Goal: Browse casually: Explore the website without a specific task or goal

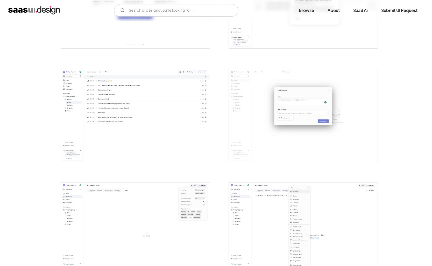
scroll to position [627, 0]
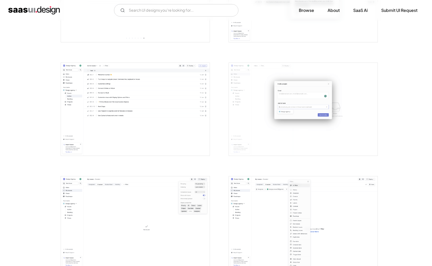
click at [103, 107] on img "open lightbox" at bounding box center [135, 109] width 149 height 93
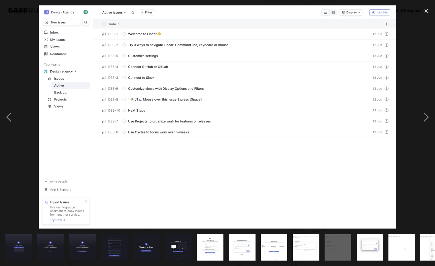
click at [21, 145] on div at bounding box center [217, 117] width 435 height 224
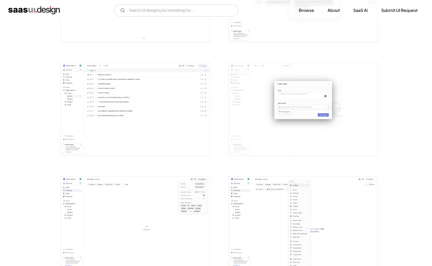
click at [81, 117] on img "open lightbox" at bounding box center [135, 109] width 149 height 93
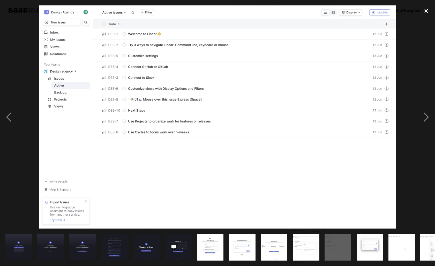
click at [428, 9] on div "close lightbox" at bounding box center [427, 10] width 18 height 11
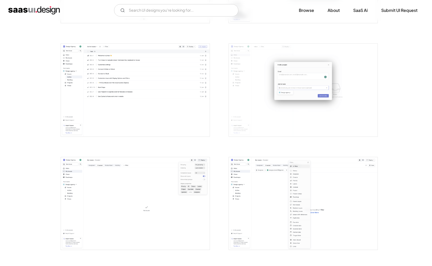
scroll to position [617, 0]
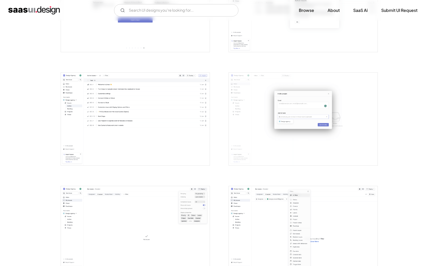
click at [269, 125] on img "open lightbox" at bounding box center [303, 119] width 149 height 93
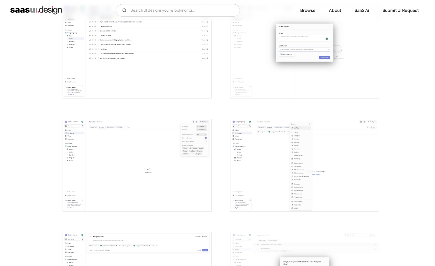
scroll to position [687, 0]
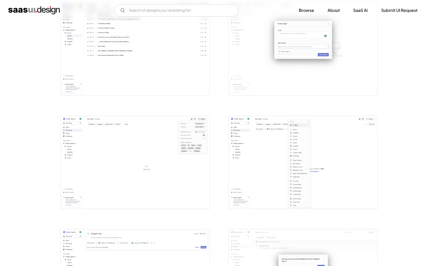
click at [129, 66] on img "open lightbox" at bounding box center [135, 49] width 149 height 93
click at [131, 161] on img "open lightbox" at bounding box center [135, 162] width 149 height 93
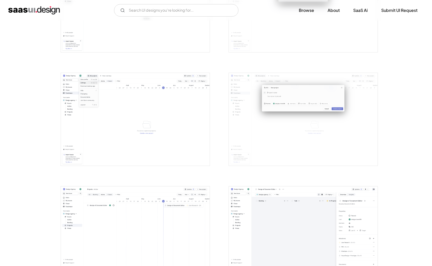
scroll to position [718, 0]
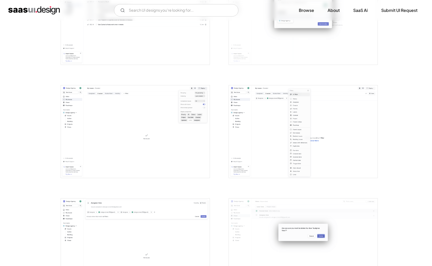
click at [136, 130] on img "open lightbox" at bounding box center [135, 131] width 149 height 93
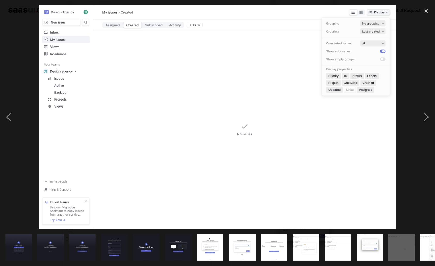
click at [20, 166] on div at bounding box center [217, 117] width 435 height 224
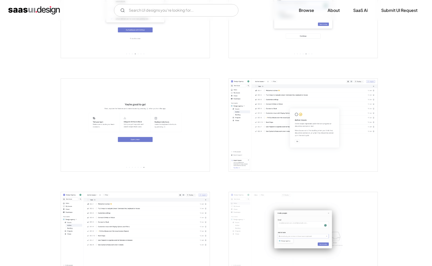
scroll to position [481, 0]
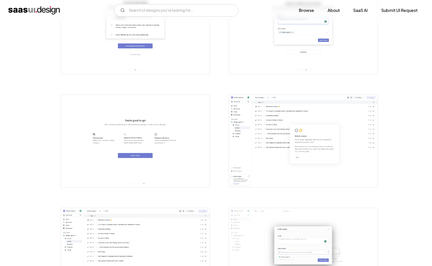
click at [257, 135] on img "open lightbox" at bounding box center [303, 141] width 149 height 93
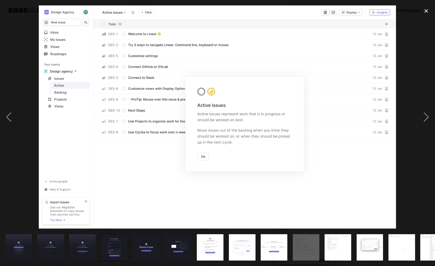
click at [28, 82] on div at bounding box center [217, 117] width 435 height 224
